Goal: Obtain resource: Download file/media

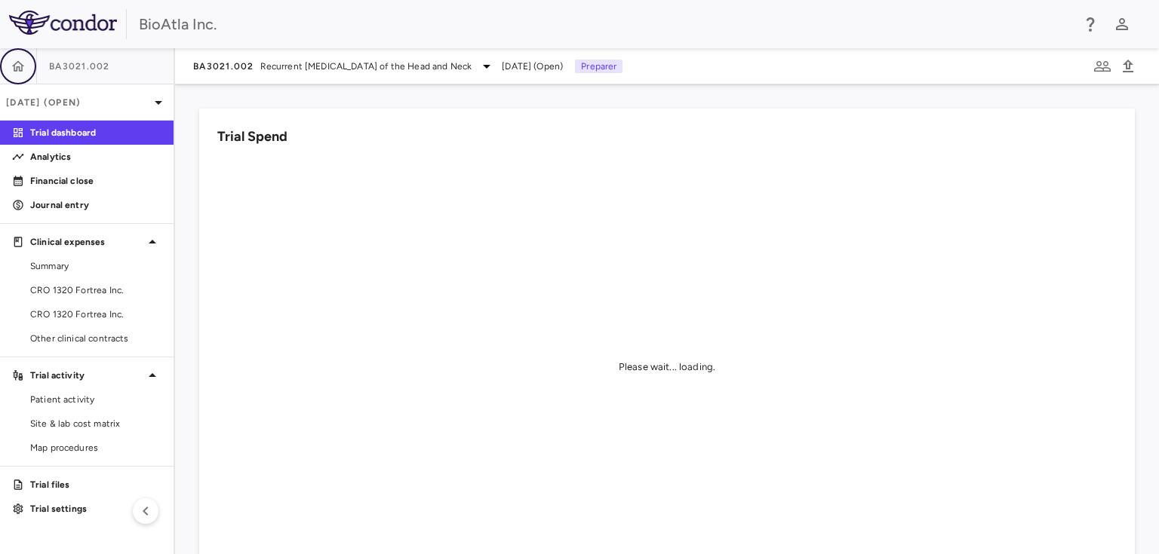
click at [13, 57] on button "button" at bounding box center [18, 66] width 36 height 36
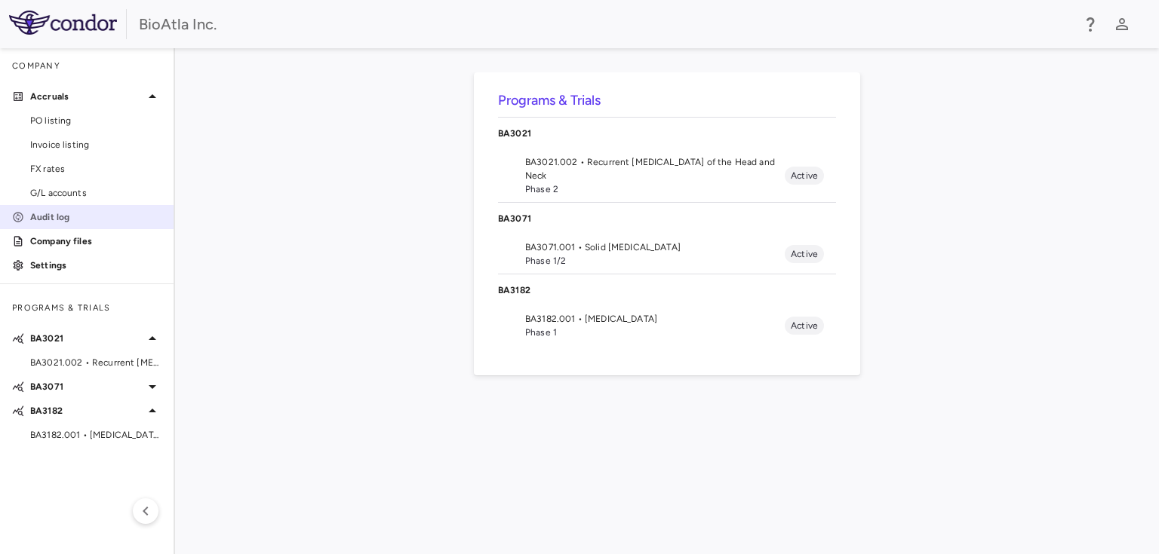
click at [48, 226] on link "Audit log" at bounding box center [86, 217] width 173 height 23
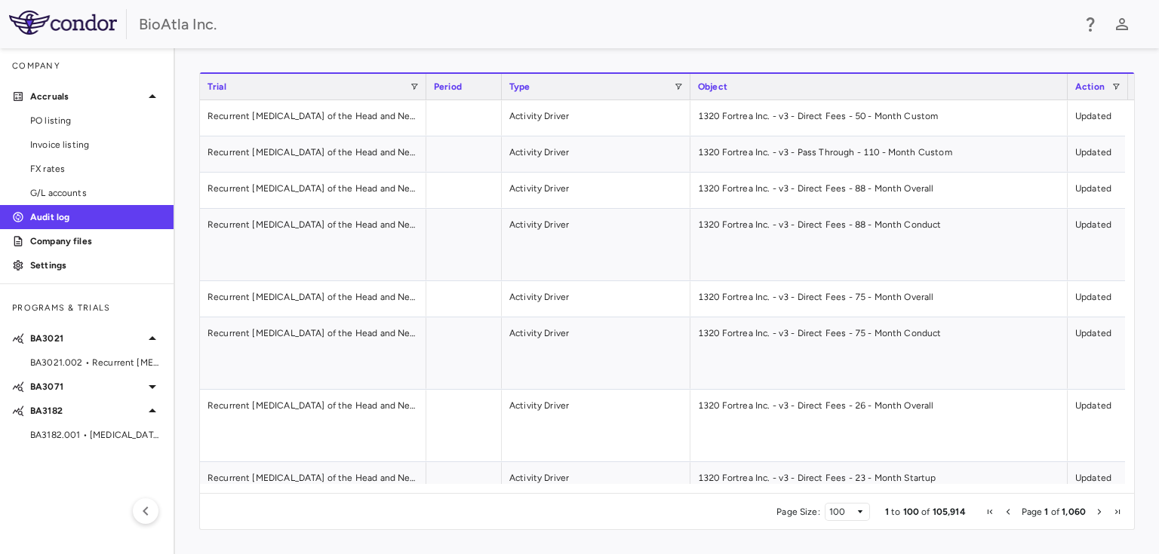
click at [1095, 513] on span "Next Page" at bounding box center [1098, 512] width 9 height 9
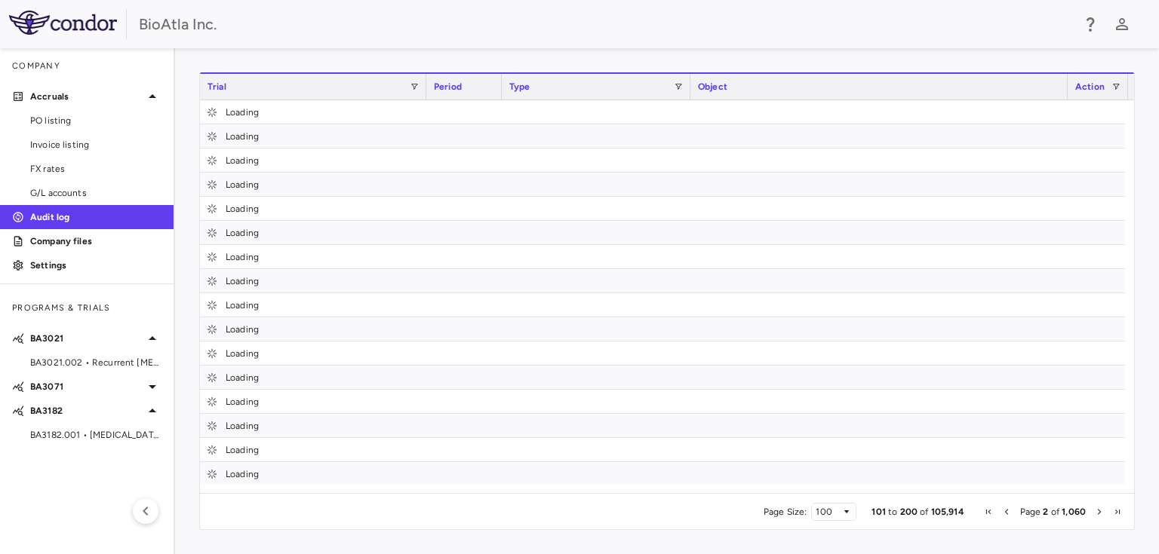
click at [1095, 513] on span "Next Page" at bounding box center [1098, 512] width 9 height 9
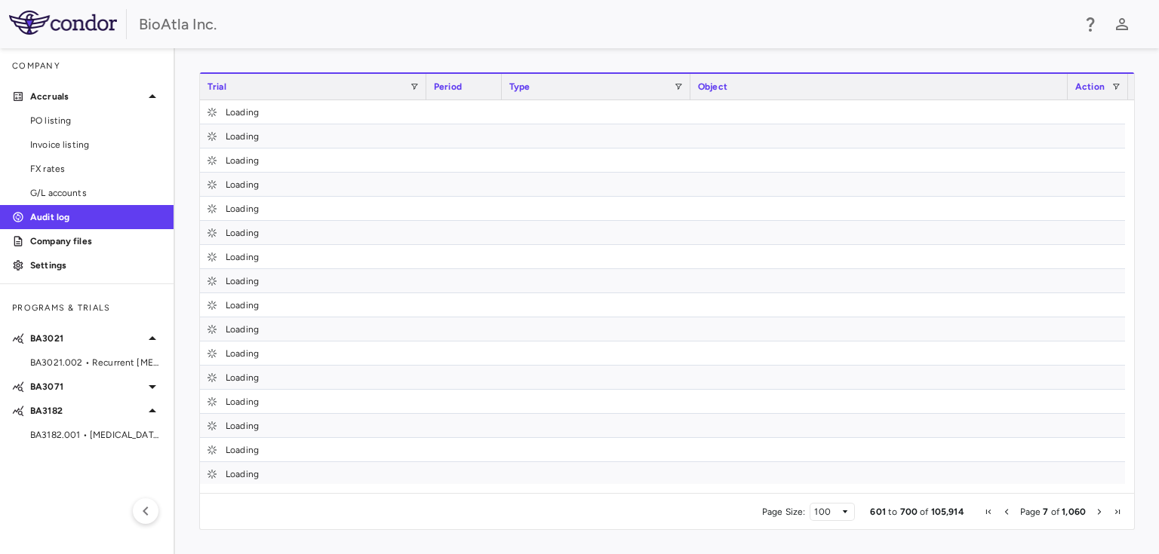
click at [1095, 513] on span "Next Page" at bounding box center [1098, 512] width 9 height 9
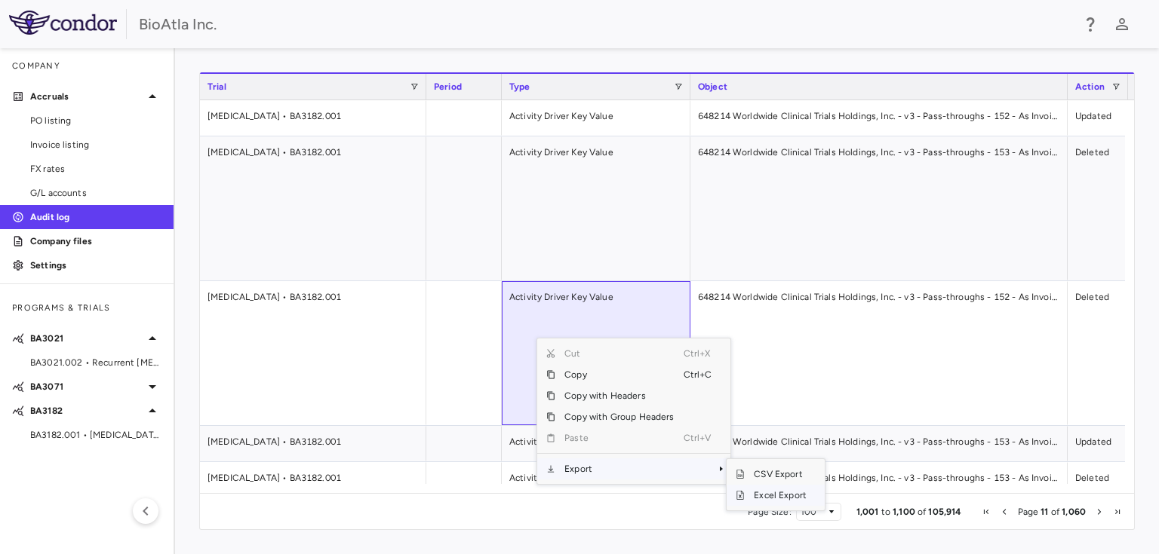
click at [775, 496] on span "Excel Export" at bounding box center [779, 495] width 71 height 21
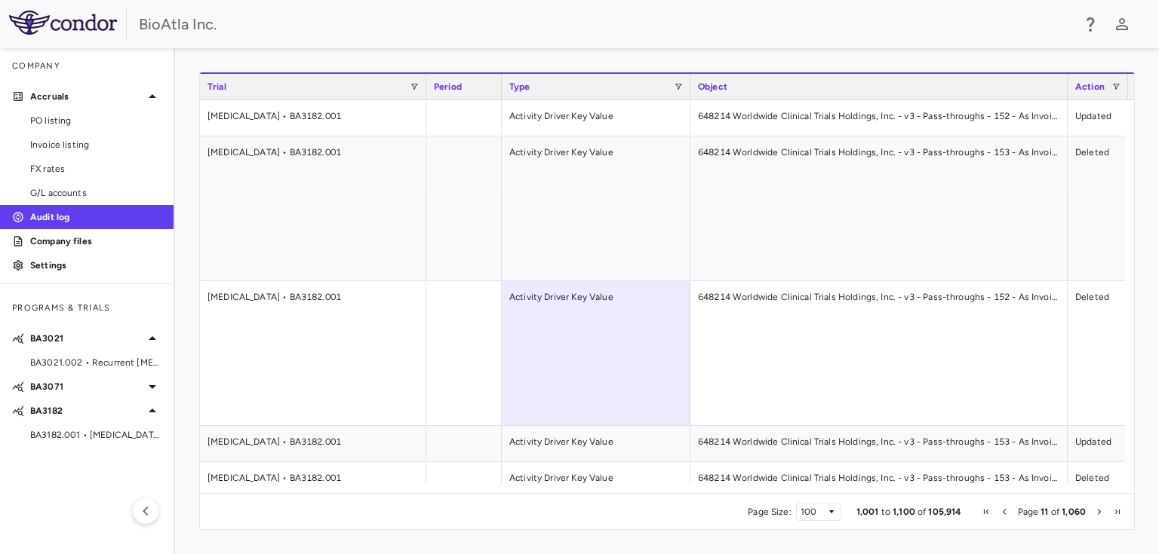
click at [1098, 510] on span "Next Page" at bounding box center [1098, 512] width 9 height 9
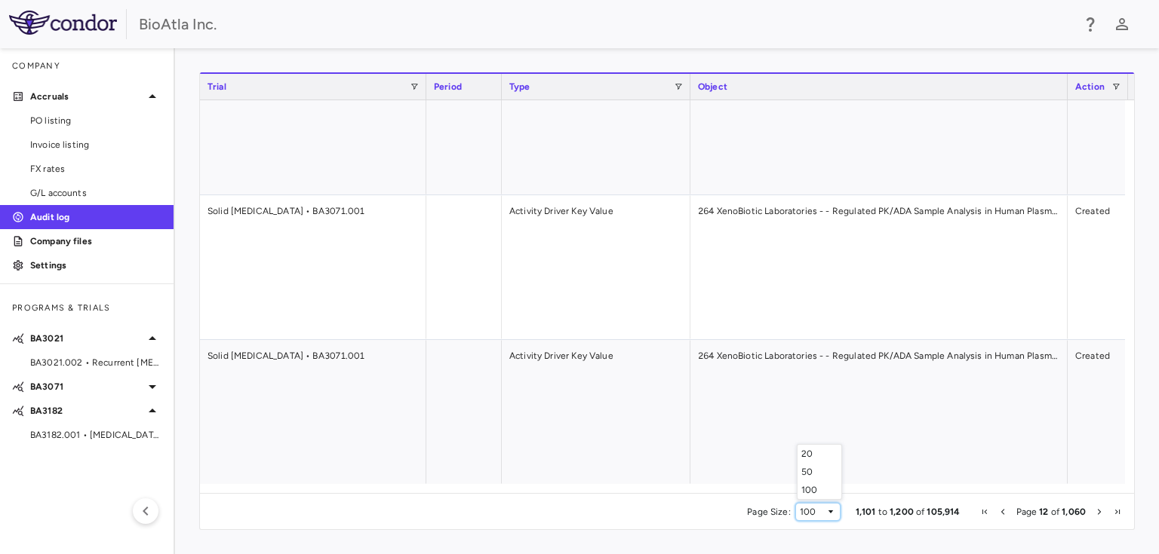
click at [829, 508] on span "Page Size" at bounding box center [830, 512] width 9 height 9
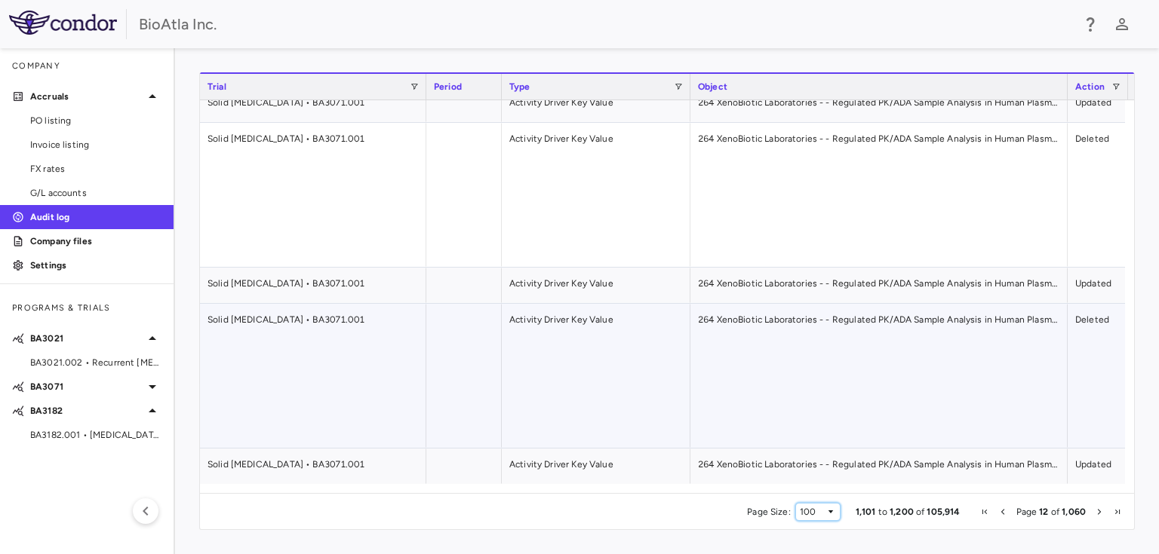
scroll to position [7394, 0]
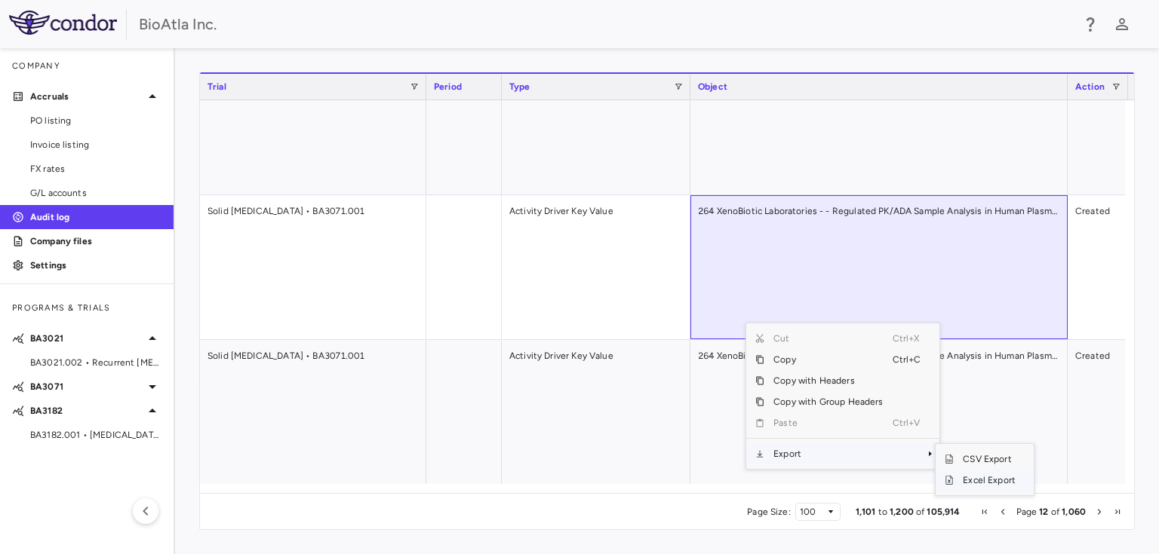
click at [975, 477] on span "Excel Export" at bounding box center [988, 480] width 71 height 21
